Goal: Information Seeking & Learning: Learn about a topic

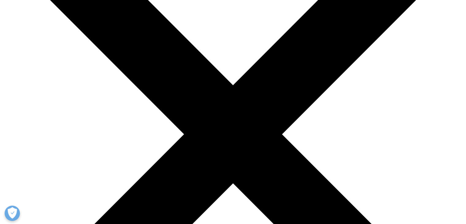
scroll to position [123, 0]
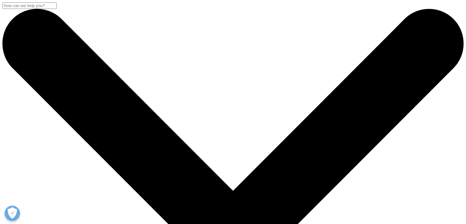
drag, startPoint x: 80, startPoint y: 172, endPoint x: 204, endPoint y: 179, distance: 124.1
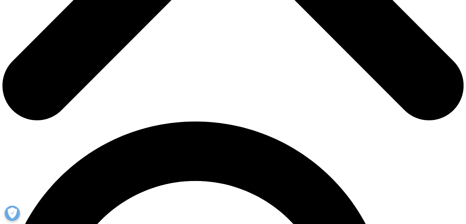
scroll to position [368, 0]
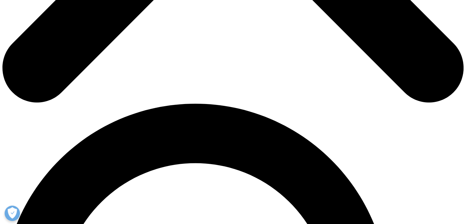
drag, startPoint x: 288, startPoint y: 101, endPoint x: 352, endPoint y: 101, distance: 63.8
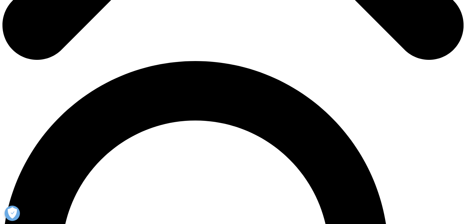
scroll to position [409, 0]
